Goal: Information Seeking & Learning: Understand process/instructions

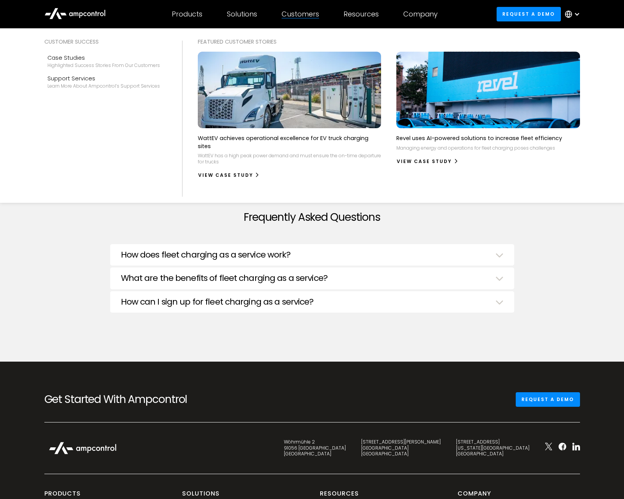
scroll to position [2679, 0]
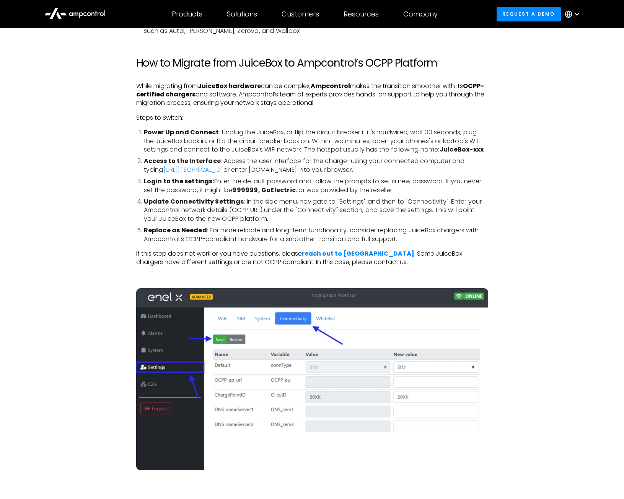
scroll to position [1215, 0]
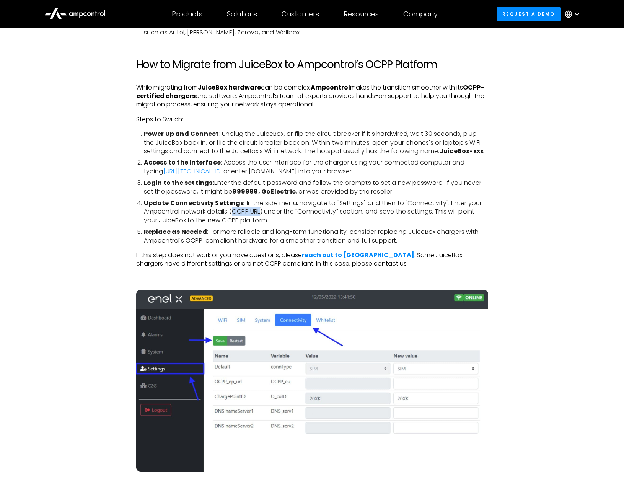
drag, startPoint x: 232, startPoint y: 212, endPoint x: 263, endPoint y: 209, distance: 31.1
click at [263, 209] on li "Update Connectivity Settings : In the side menu, navigate to "Settings" and the…" at bounding box center [316, 212] width 344 height 26
copy li "OCPP URL"
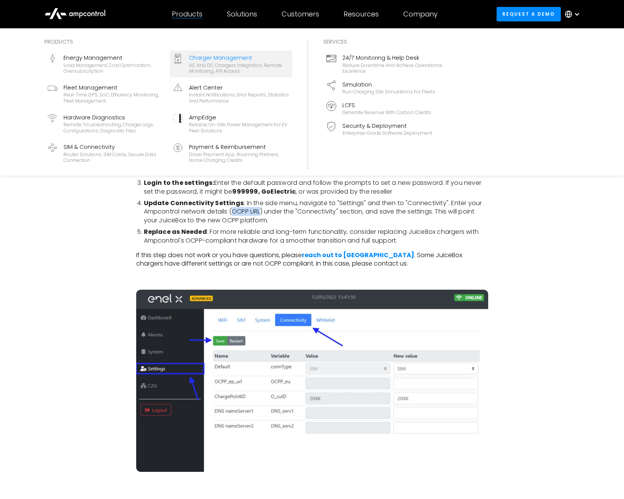
click at [217, 66] on div "AC and DC chargers integration, remote monitoring, API access" at bounding box center [239, 68] width 100 height 12
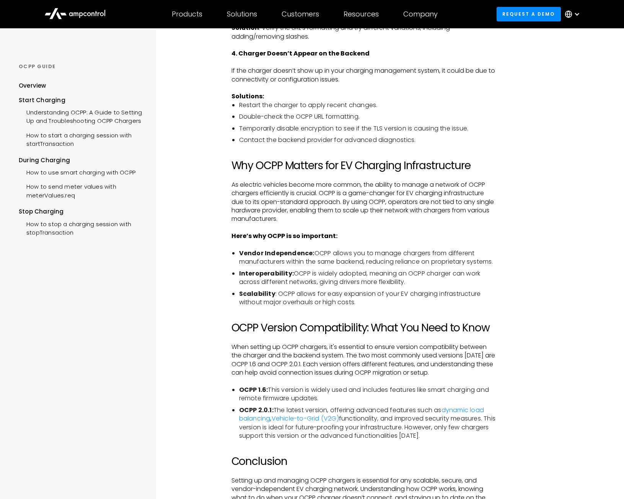
scroll to position [1263, 0]
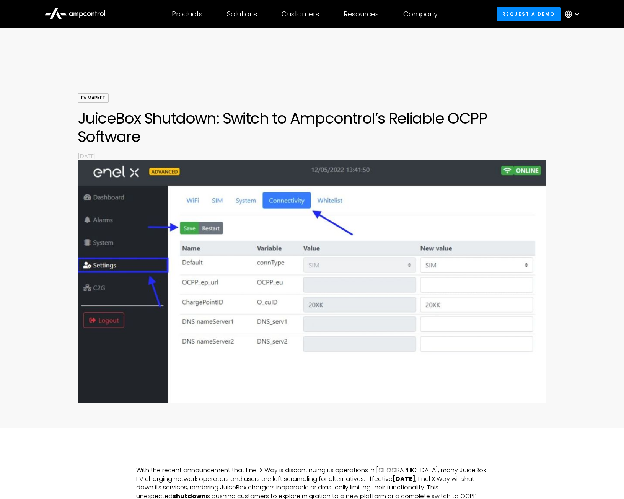
scroll to position [1215, 0]
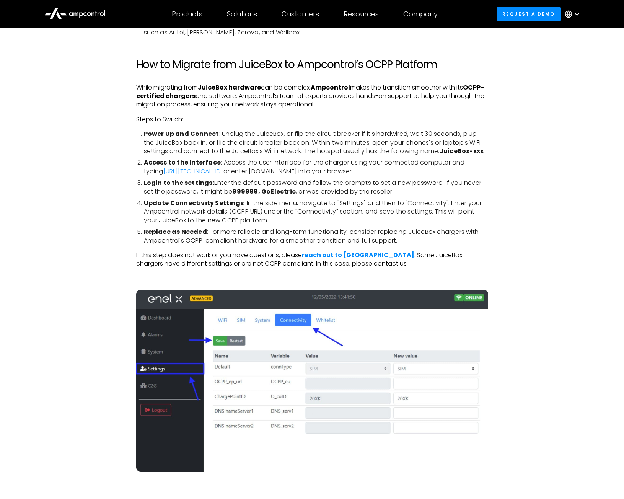
click at [577, 13] on div at bounding box center [577, 14] width 6 height 6
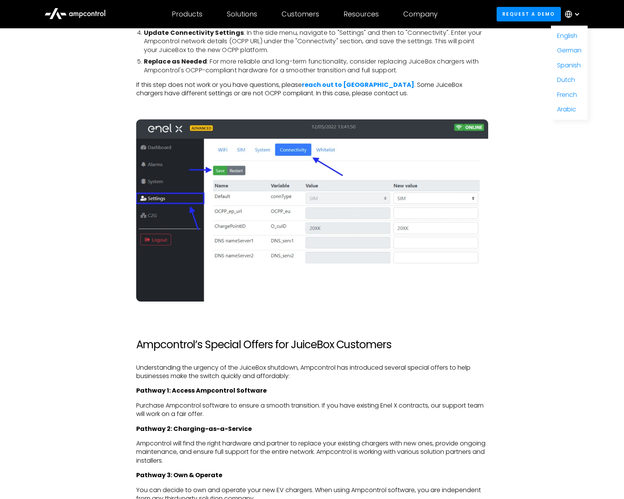
scroll to position [1368, 0]
